Goal: Find specific fact: Find specific fact

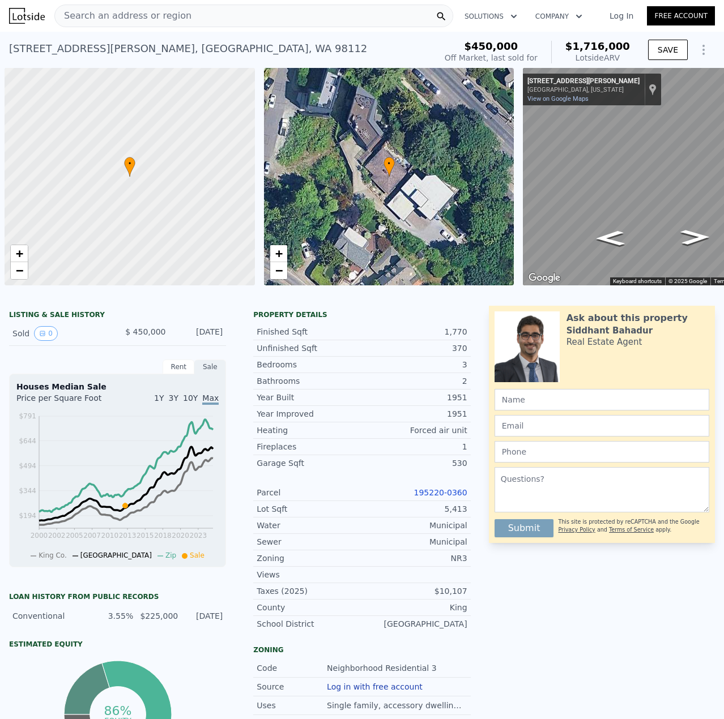
scroll to position [0, 215]
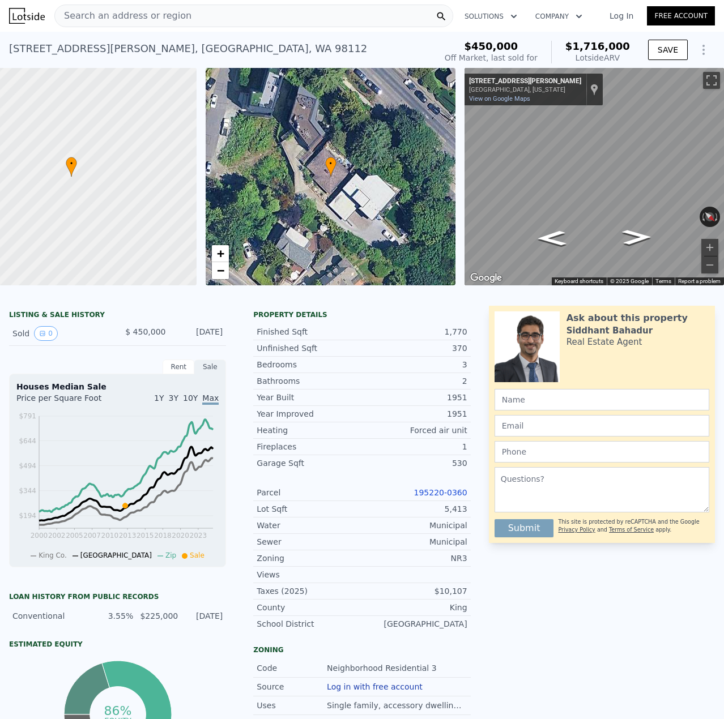
click at [232, 17] on div "Search an address or region" at bounding box center [253, 16] width 399 height 23
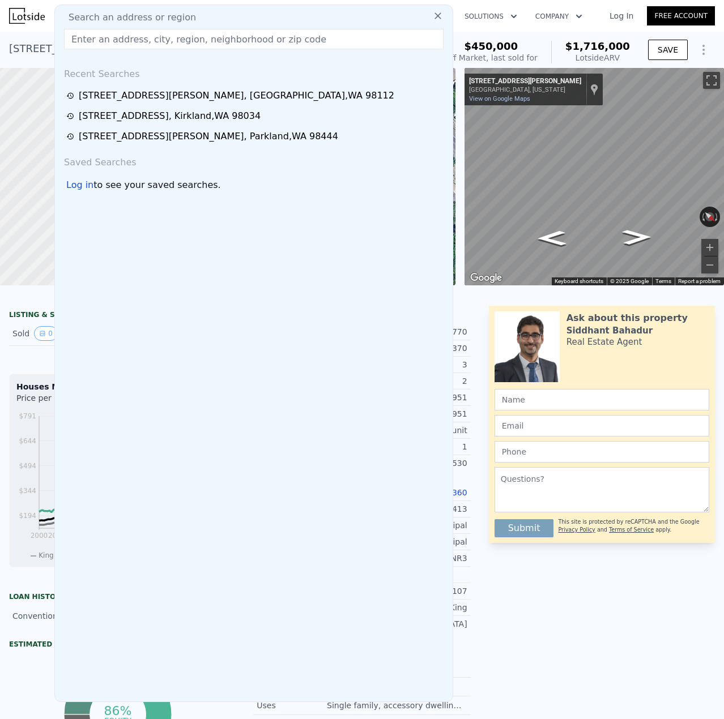
click at [211, 34] on input "text" at bounding box center [253, 39] width 379 height 20
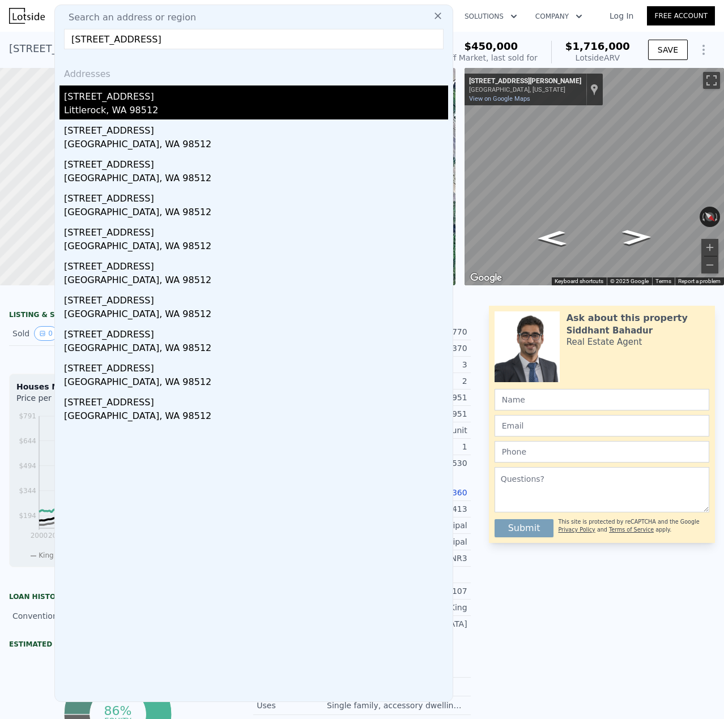
type input "[STREET_ADDRESS]"
click at [125, 97] on div "[STREET_ADDRESS]" at bounding box center [256, 94] width 384 height 18
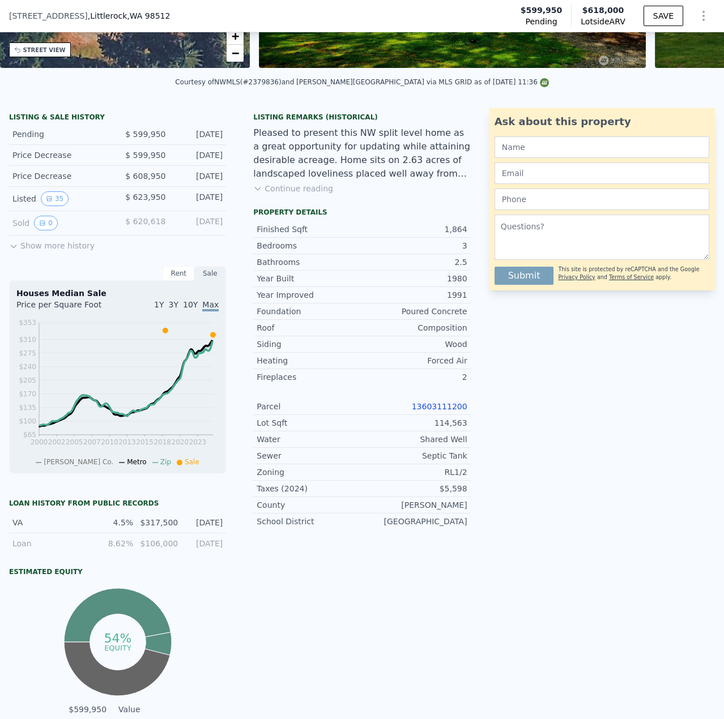
scroll to position [4, 0]
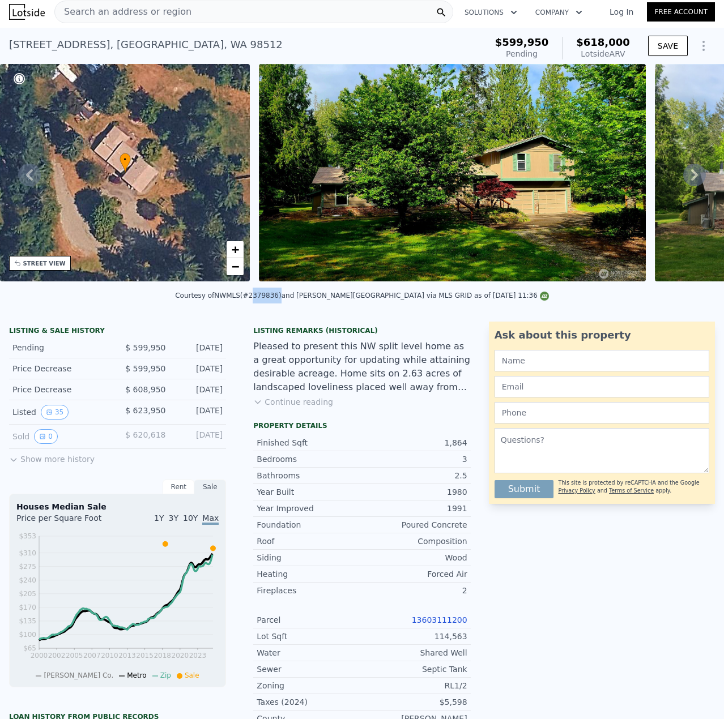
drag, startPoint x: 294, startPoint y: 303, endPoint x: 271, endPoint y: 306, distance: 23.3
click at [271, 300] on div "Courtesy of NWMLS (#2379836) and [PERSON_NAME][GEOGRAPHIC_DATA] via MLS GRID as…" at bounding box center [362, 296] width 374 height 8
copy div "2379836"
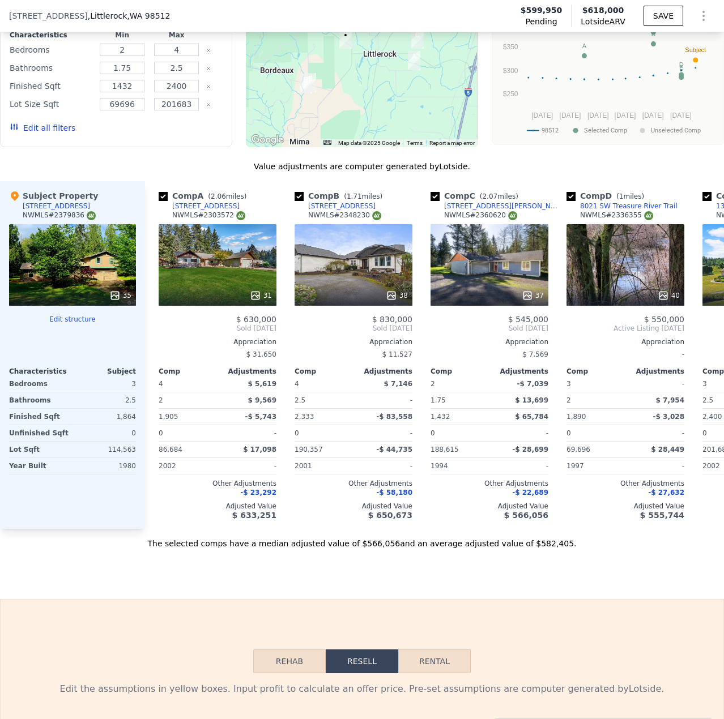
scroll to position [1246, 0]
